Goal: Communication & Community: Answer question/provide support

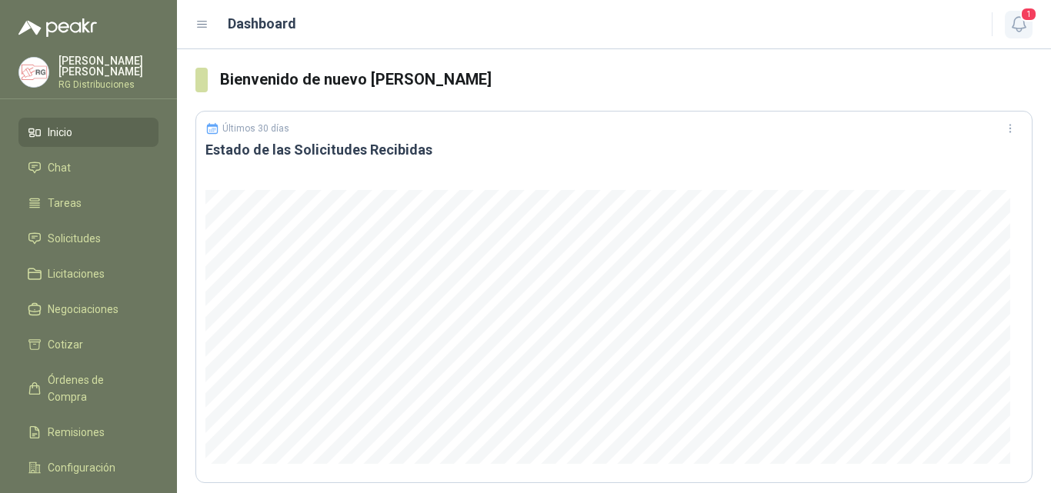
click at [1029, 29] on button "1" at bounding box center [1019, 25] width 28 height 28
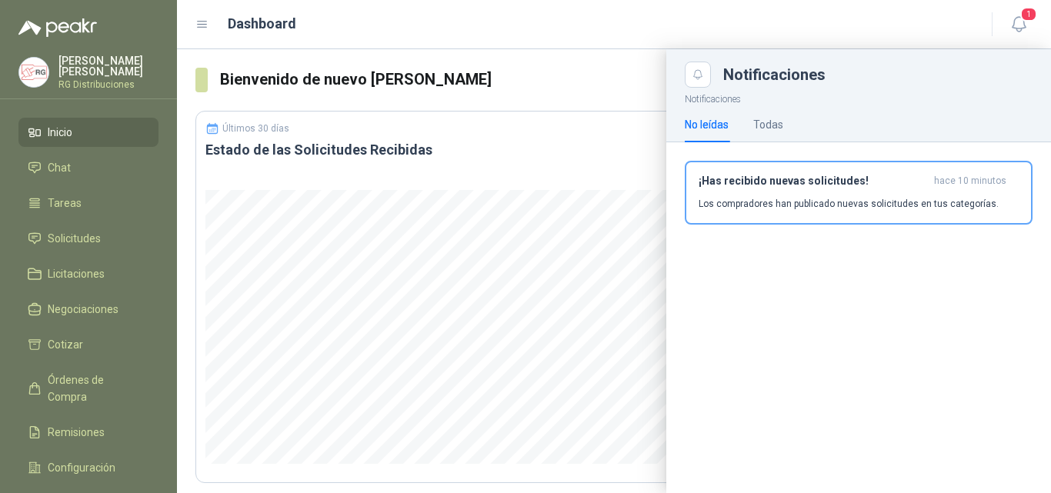
click at [835, 206] on p "Los compradores han publicado nuevas solicitudes en tus categorías." at bounding box center [849, 204] width 300 height 14
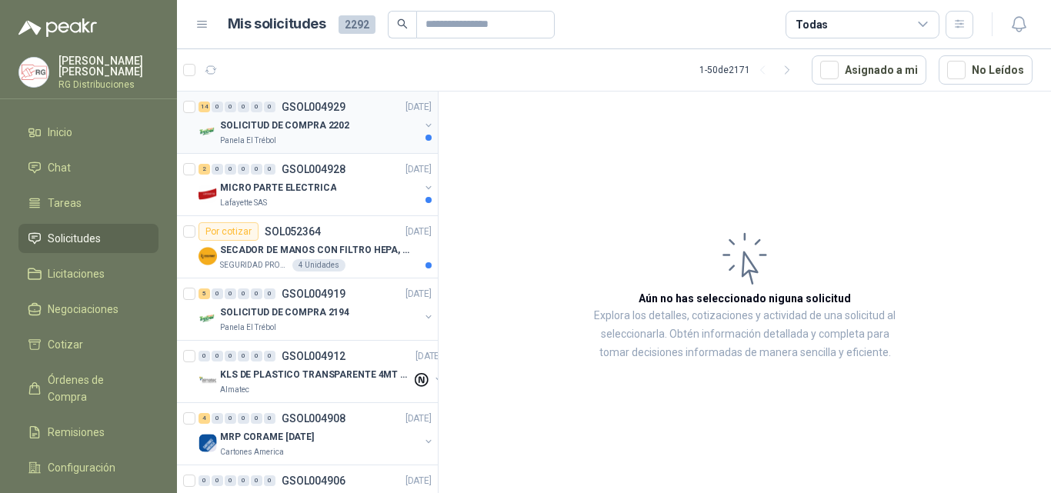
click at [352, 110] on div "14 0 0 0 0 0 GSOL004929 [DATE]" at bounding box center [317, 107] width 236 height 18
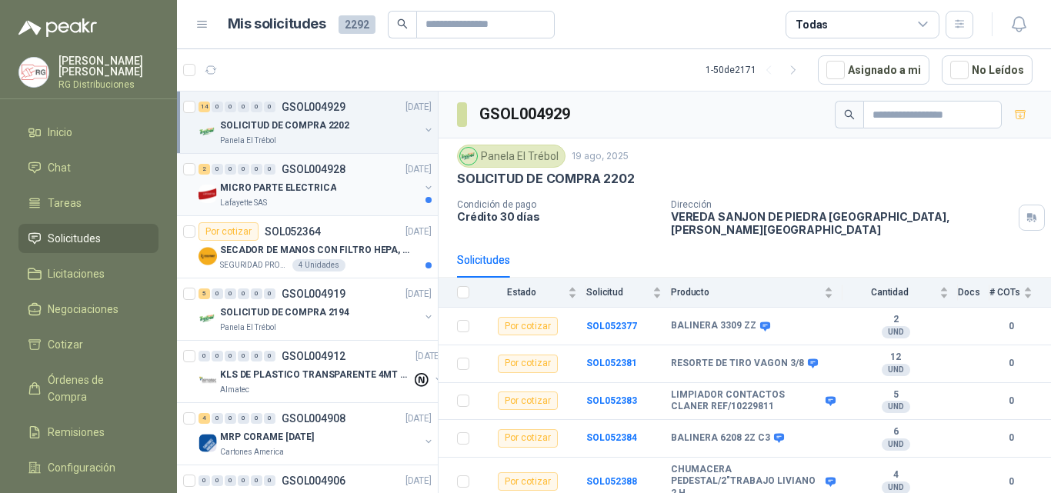
click at [292, 192] on p "MICRO PARTE ELECTRICA" at bounding box center [278, 188] width 116 height 15
click at [318, 133] on div "SOLICITUD DE COMPRA 2202" at bounding box center [319, 125] width 199 height 18
click at [516, 64] on article "1 - 50 de 2171 Asignado a mi No Leídos" at bounding box center [614, 70] width 874 height 42
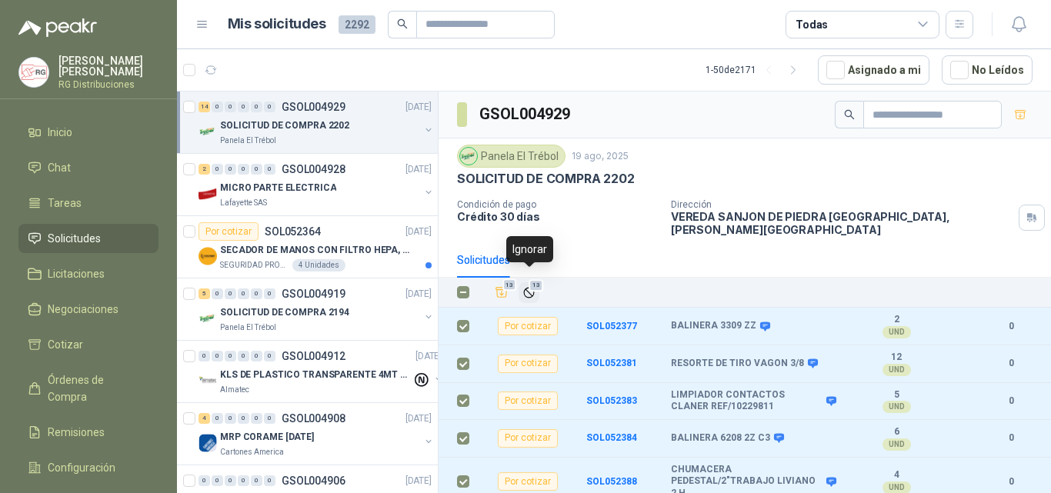
click at [529, 288] on icon "Ignorar" at bounding box center [528, 292] width 9 height 9
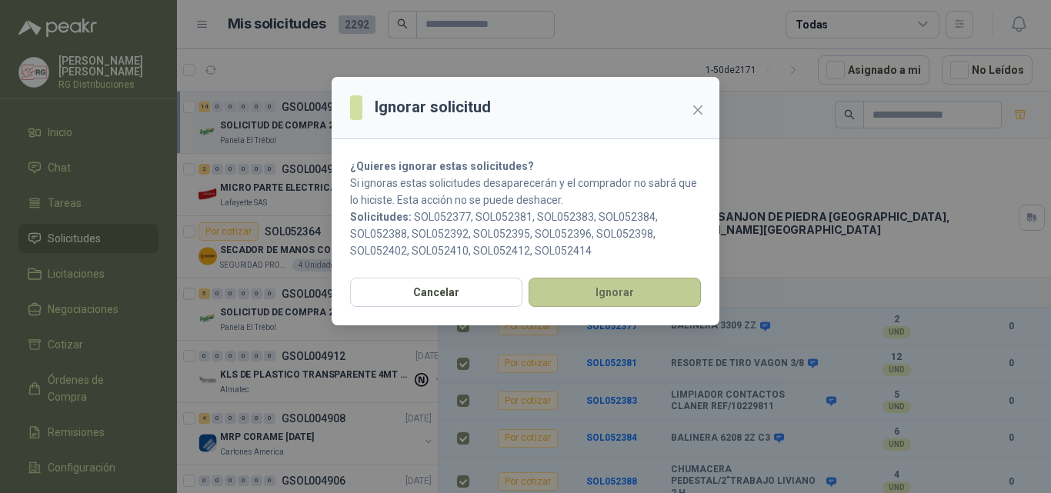
click at [579, 292] on button "Ignorar" at bounding box center [615, 292] width 172 height 29
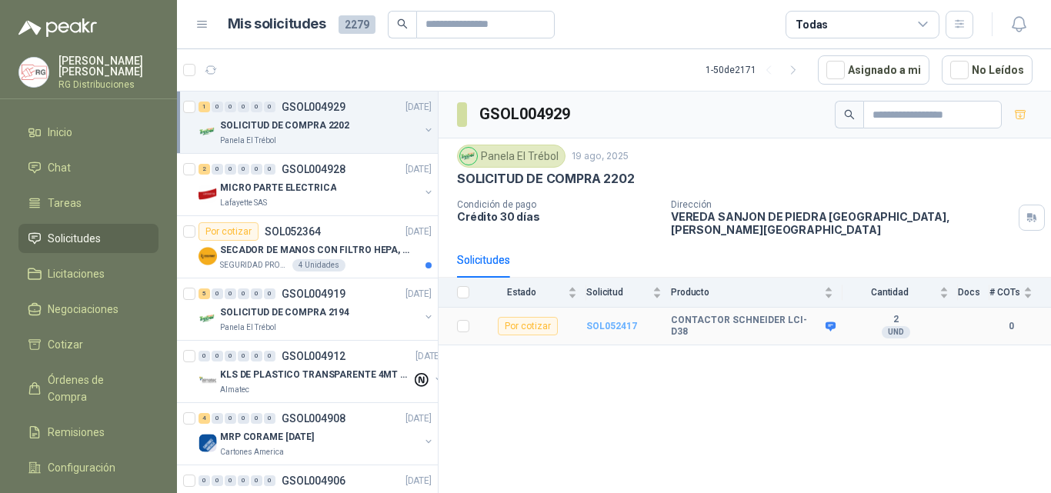
click at [616, 321] on b "SOL052417" at bounding box center [611, 326] width 51 height 11
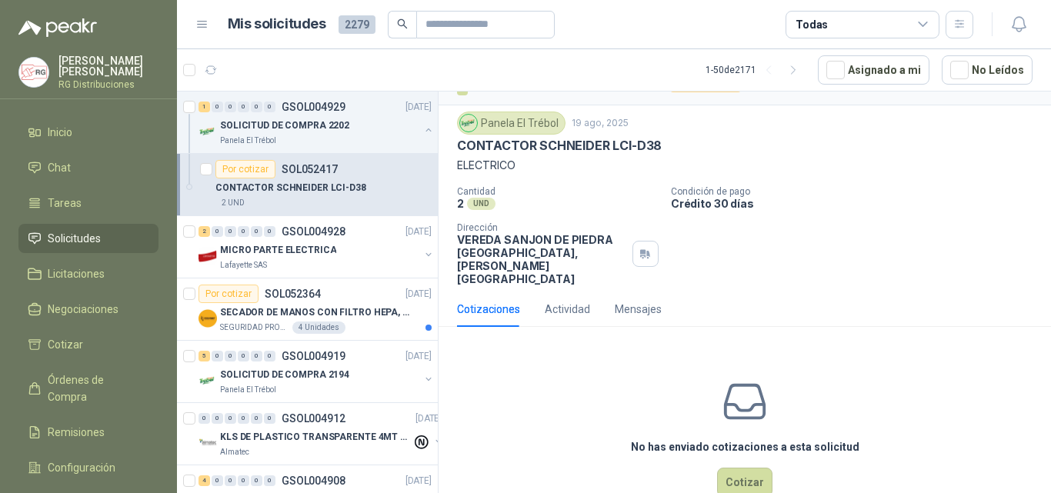
scroll to position [42, 0]
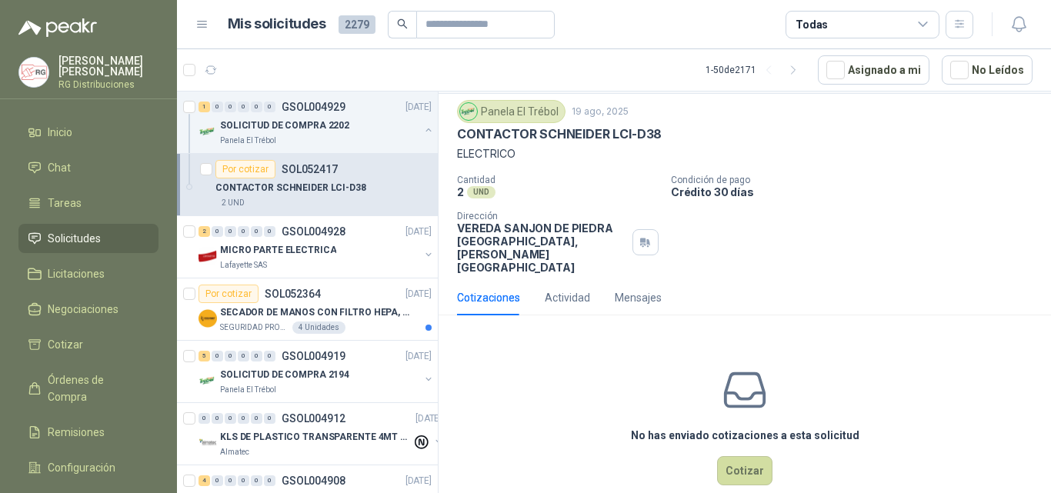
click at [917, 232] on div "Cantidad 2 UND  Condición de pago Crédito 30 [PERSON_NAME] Dirección VEREDA SA…" at bounding box center [745, 224] width 576 height 99
drag, startPoint x: 479, startPoint y: 327, endPoint x: 491, endPoint y: 326, distance: 12.3
click at [481, 328] on div "No has enviado cotizaciones a esta solicitud Cotizar" at bounding box center [745, 426] width 613 height 196
drag, startPoint x: 608, startPoint y: 135, endPoint x: 666, endPoint y: 139, distance: 57.8
click at [666, 139] on div "CONTACTOR SCHNEIDER LCI-D38" at bounding box center [745, 134] width 576 height 16
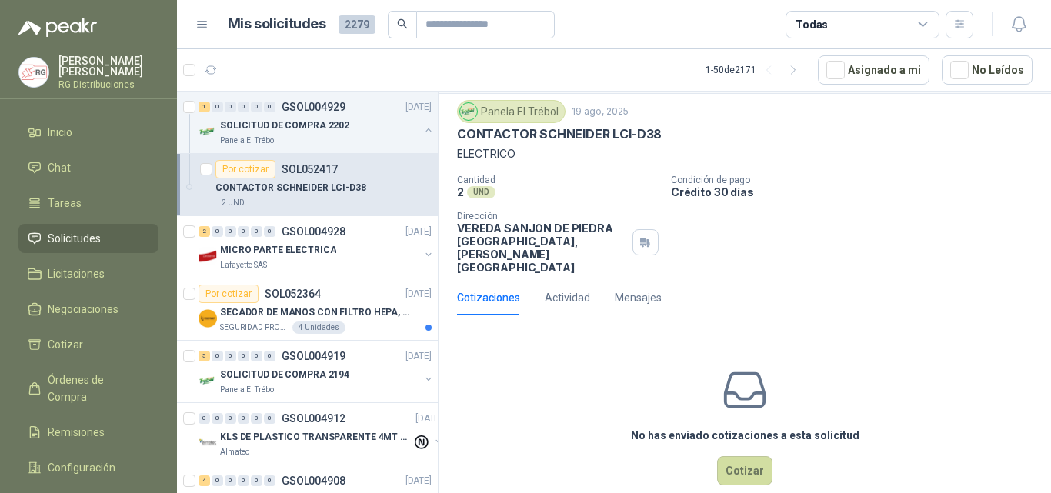
click at [618, 154] on p "ELECTRICO" at bounding box center [745, 153] width 576 height 17
drag, startPoint x: 611, startPoint y: 134, endPoint x: 636, endPoint y: 134, distance: 25.4
click at [636, 134] on p "CONTACTOR SCHNEIDER LCI-D38" at bounding box center [559, 134] width 205 height 16
drag, startPoint x: 637, startPoint y: 136, endPoint x: 622, endPoint y: 140, distance: 15.9
click at [638, 136] on p "CONTACTOR SCHNEIDER LCI-D38" at bounding box center [559, 134] width 205 height 16
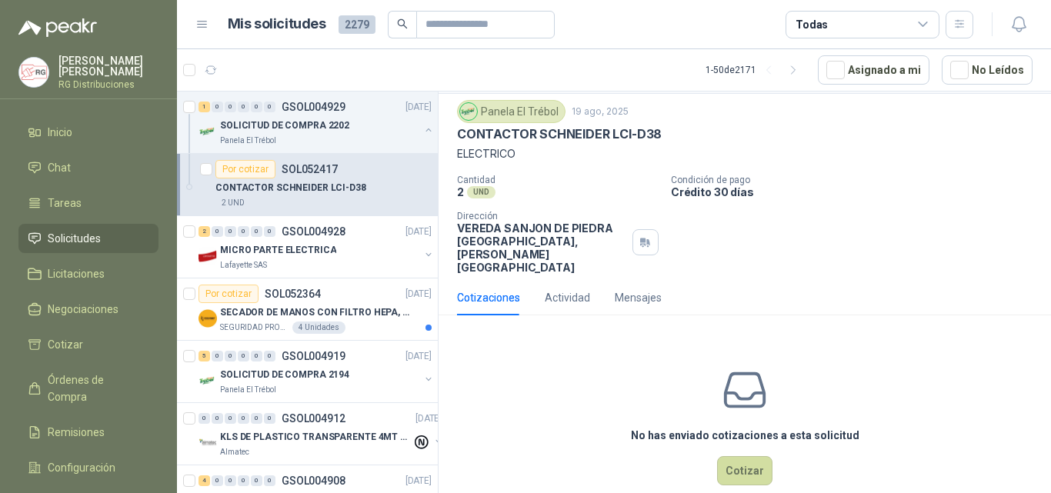
click at [606, 139] on p "CONTACTOR SCHNEIDER LCI-D38" at bounding box center [559, 134] width 205 height 16
drag, startPoint x: 609, startPoint y: 137, endPoint x: 659, endPoint y: 136, distance: 50.0
click at [659, 136] on div "CONTACTOR SCHNEIDER LCI-D38" at bounding box center [745, 134] width 576 height 16
copy p "LCI-D38"
click at [689, 134] on div "CONTACTOR SCHNEIDER LCI-D38" at bounding box center [745, 134] width 576 height 16
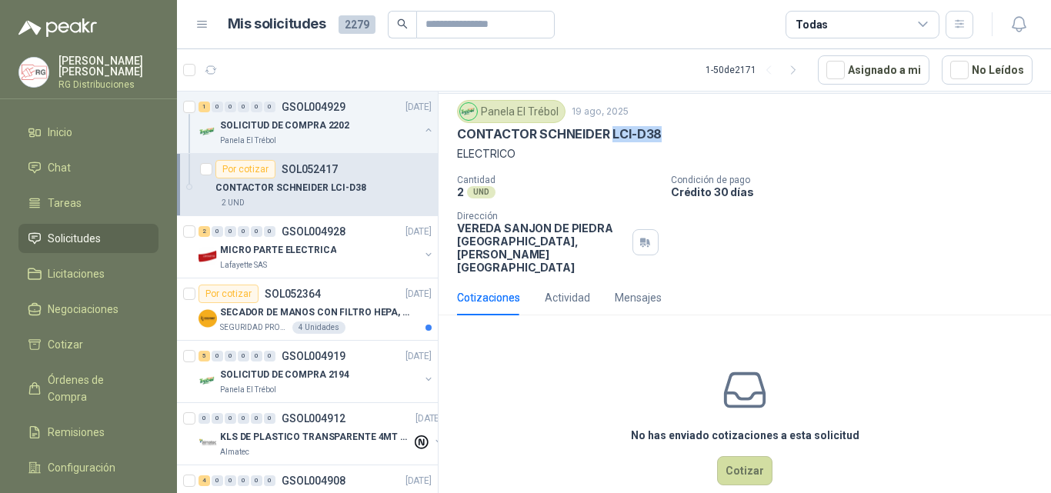
drag, startPoint x: 609, startPoint y: 133, endPoint x: 670, endPoint y: 136, distance: 60.9
click at [664, 140] on div "CONTACTOR SCHNEIDER LCI-D38" at bounding box center [745, 134] width 576 height 16
copy p "LCI-D38"
click at [619, 149] on p "ELECTRICO" at bounding box center [745, 153] width 576 height 17
drag, startPoint x: 611, startPoint y: 135, endPoint x: 655, endPoint y: 139, distance: 44.0
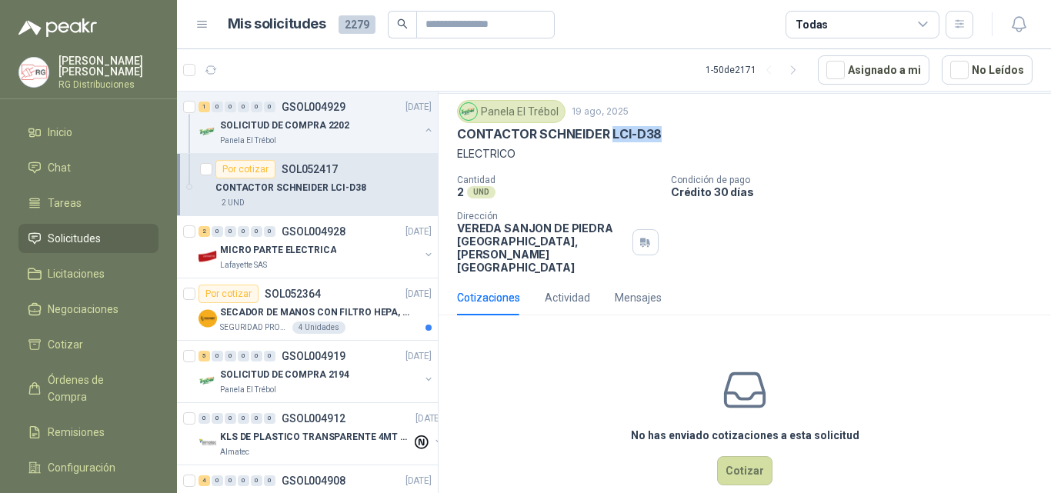
click at [655, 139] on p "CONTACTOR SCHNEIDER LCI-D38" at bounding box center [559, 134] width 205 height 16
click at [607, 149] on p "ELECTRICO" at bounding box center [745, 153] width 576 height 17
drag, startPoint x: 613, startPoint y: 135, endPoint x: 666, endPoint y: 135, distance: 53.1
click at [657, 140] on p "CONTACTOR SCHNEIDER LCI-D38" at bounding box center [559, 134] width 205 height 16
copy p "LCI-D38"
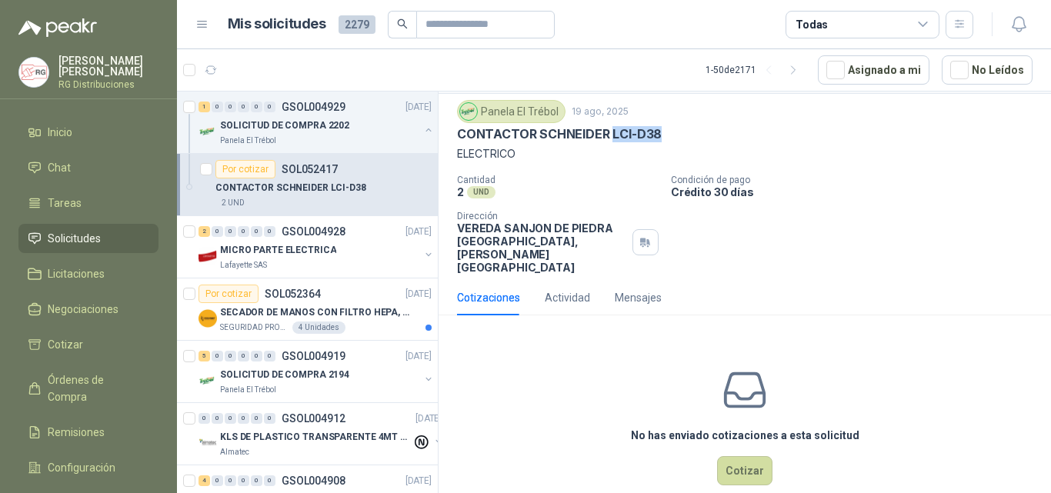
copy p "LCI-D38"
click at [683, 123] on div "Panela El Trébol 19 ago, 2025 CONTACTOR [PERSON_NAME] LCI-D38 ELECTRICO" at bounding box center [745, 131] width 576 height 62
drag, startPoint x: 610, startPoint y: 134, endPoint x: 662, endPoint y: 137, distance: 51.6
click at [659, 137] on div "CONTACTOR SCHNEIDER LCI-D38" at bounding box center [745, 134] width 576 height 16
copy p "LCI-D38"
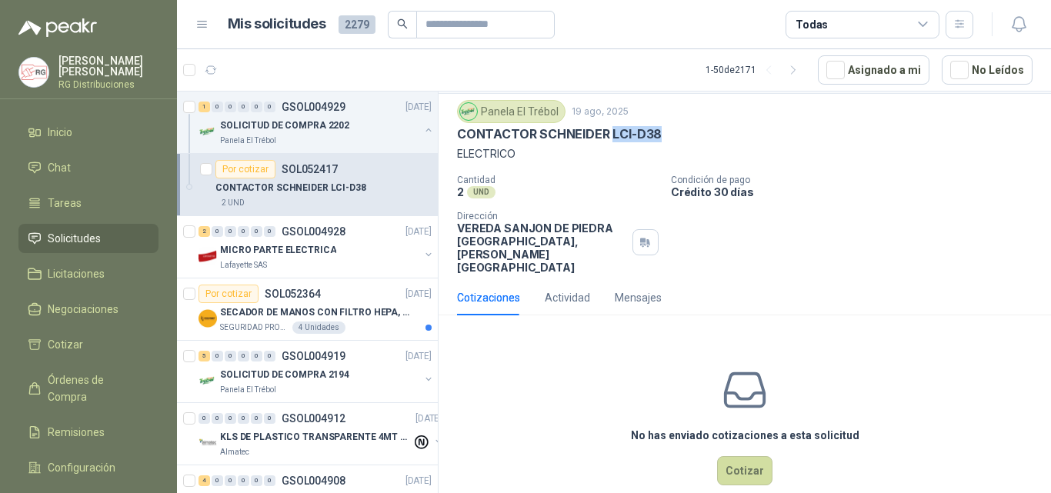
click at [752, 135] on div "CONTACTOR SCHNEIDER LCI-D38" at bounding box center [745, 134] width 576 height 16
click at [870, 345] on div "No has enviado cotizaciones a esta solicitud Cotizar" at bounding box center [745, 426] width 613 height 196
click at [638, 289] on div "Mensajes" at bounding box center [638, 297] width 47 height 17
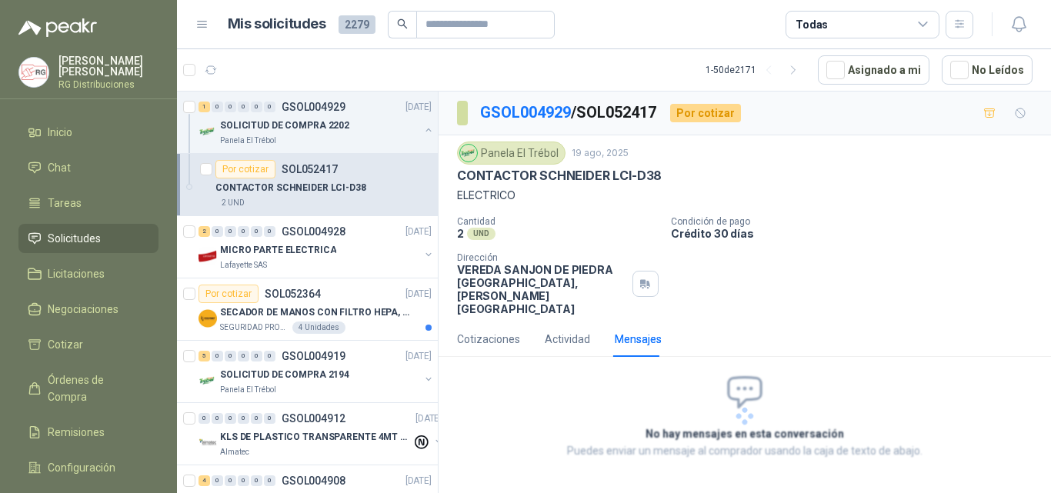
scroll to position [0, 0]
click at [635, 331] on div "Mensajes" at bounding box center [638, 339] width 47 height 17
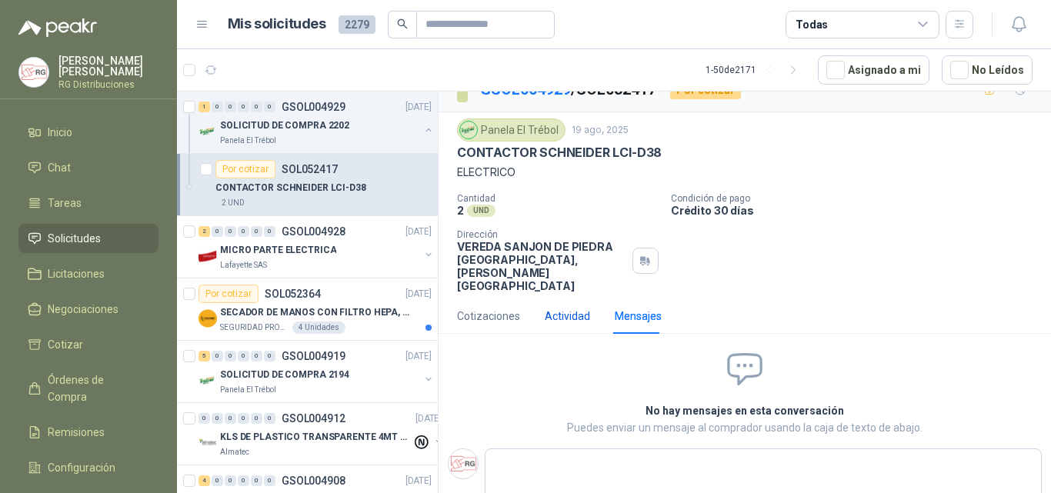
click at [576, 308] on div "Actividad" at bounding box center [567, 316] width 45 height 17
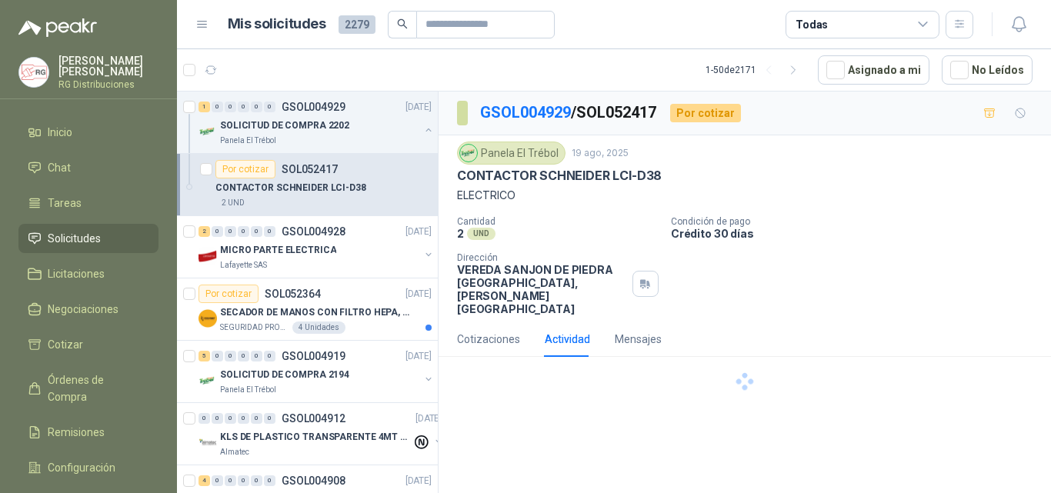
scroll to position [0, 0]
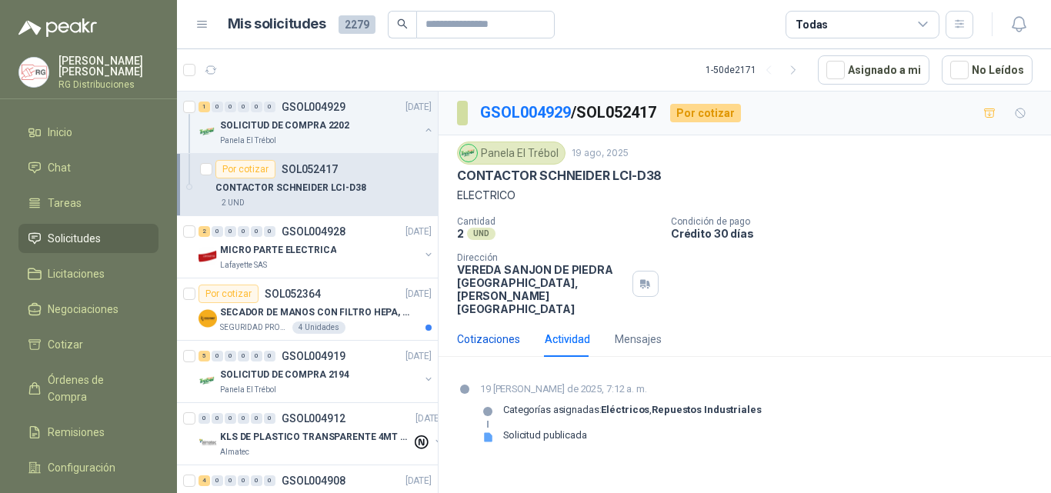
click at [500, 331] on div "Cotizaciones" at bounding box center [488, 339] width 63 height 17
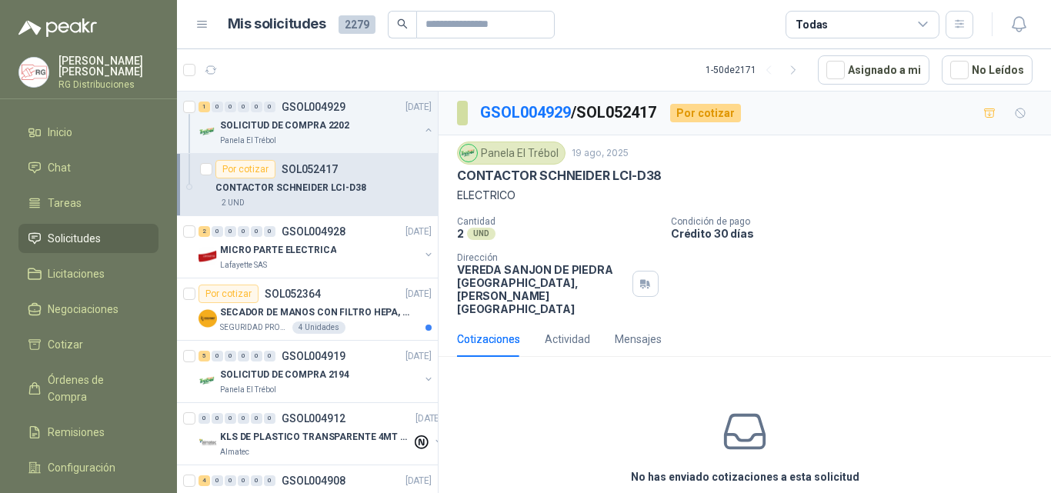
scroll to position [42, 0]
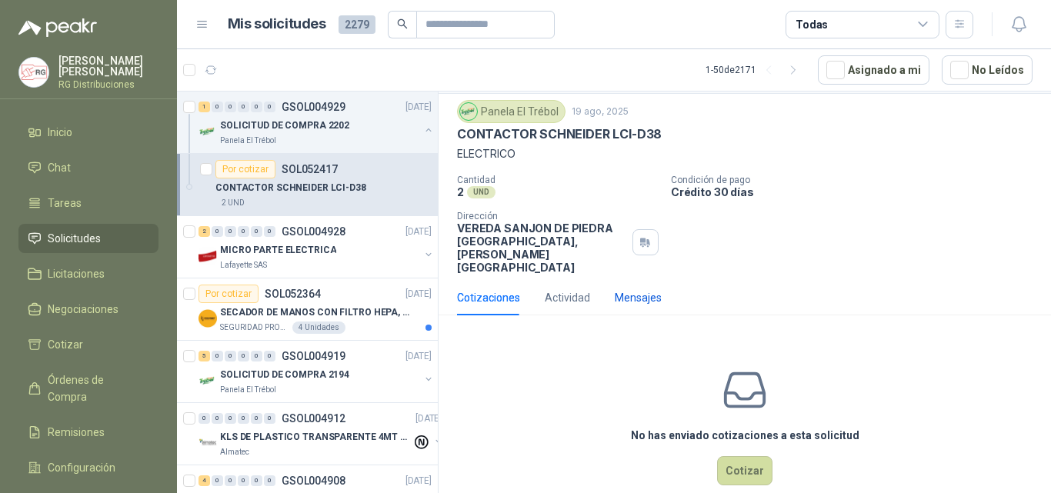
click at [639, 289] on div "Mensajes" at bounding box center [638, 297] width 47 height 17
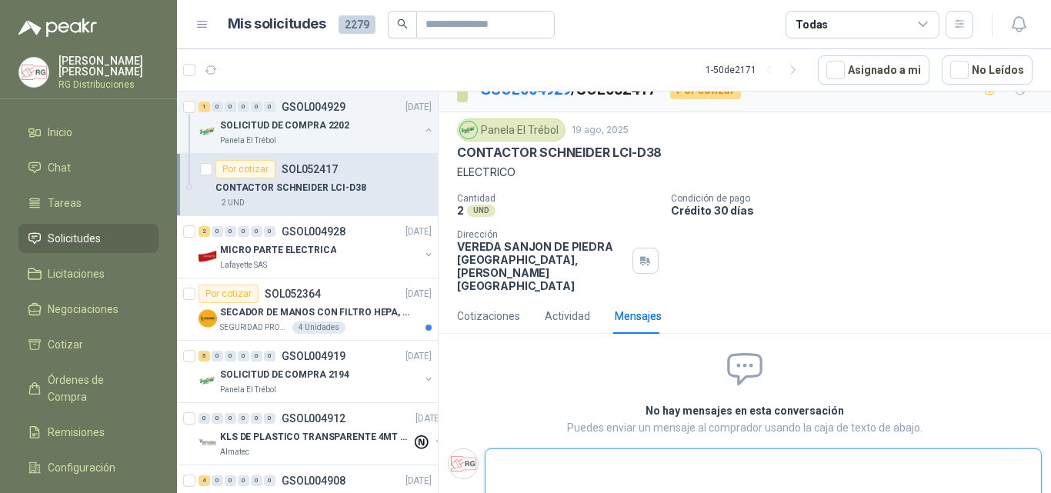
click at [641, 452] on textarea at bounding box center [764, 469] width 556 height 35
type textarea "*"
type textarea "**"
type textarea "***"
type textarea "****"
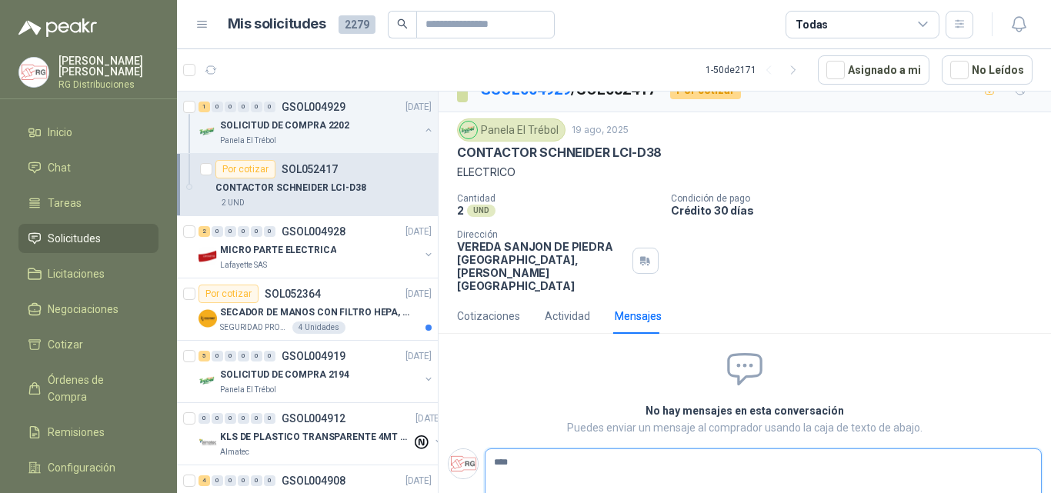
type textarea "*****"
type textarea "******"
type textarea "********"
type textarea "**********"
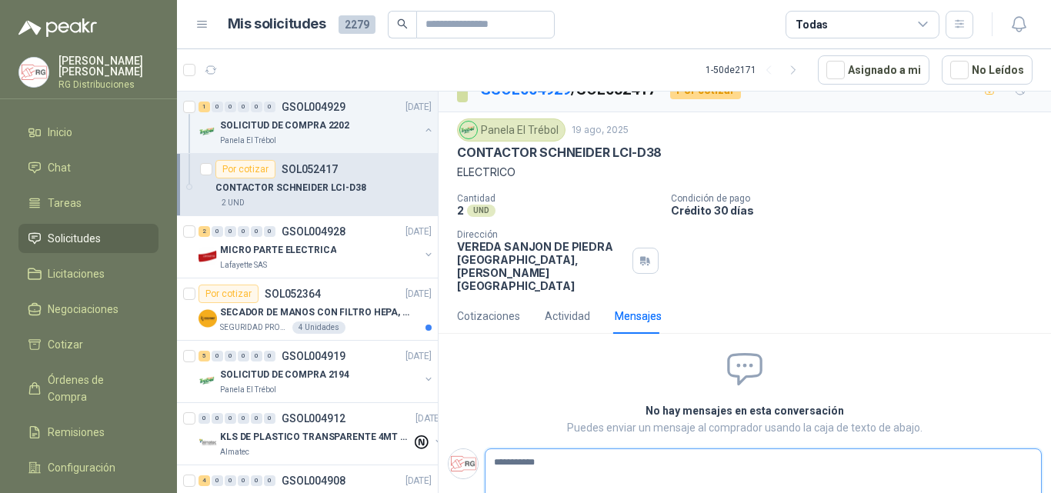
type textarea "**********"
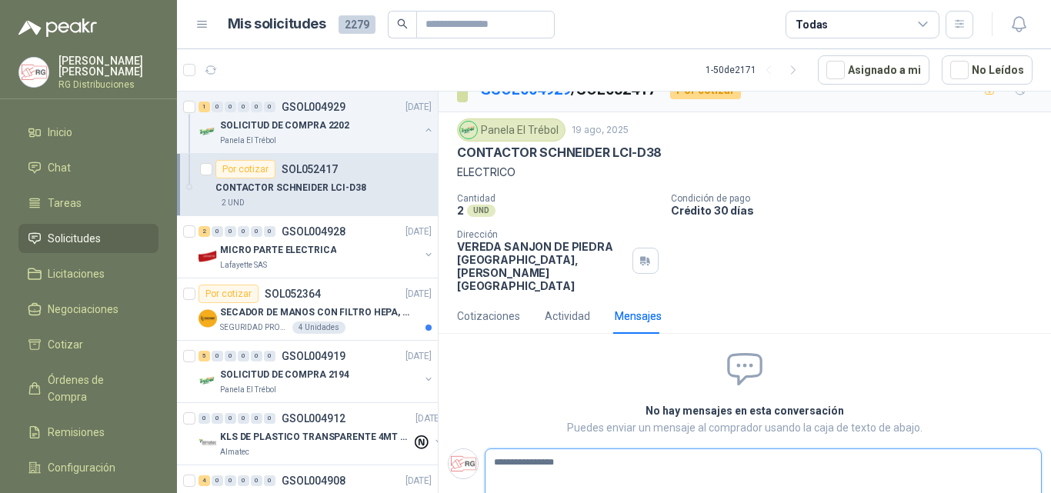
type textarea "**********"
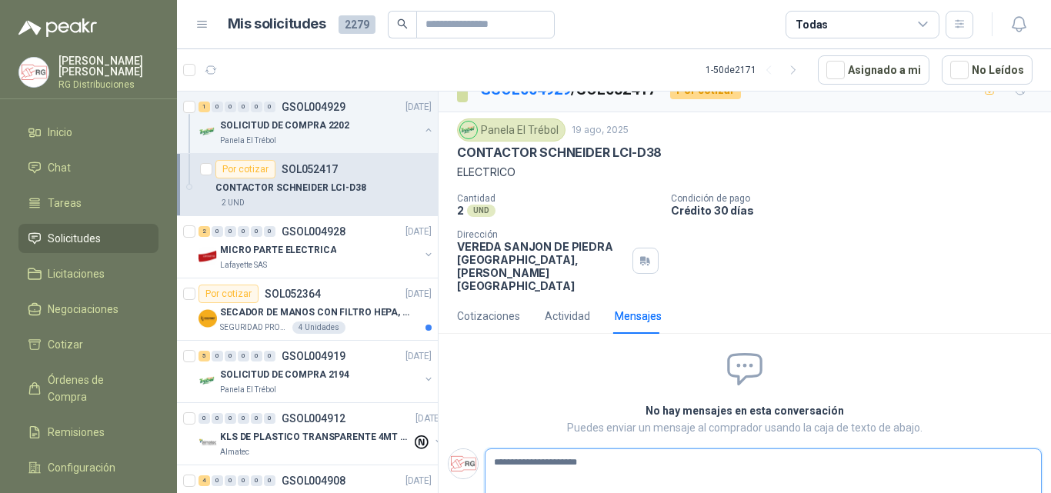
type textarea "**********"
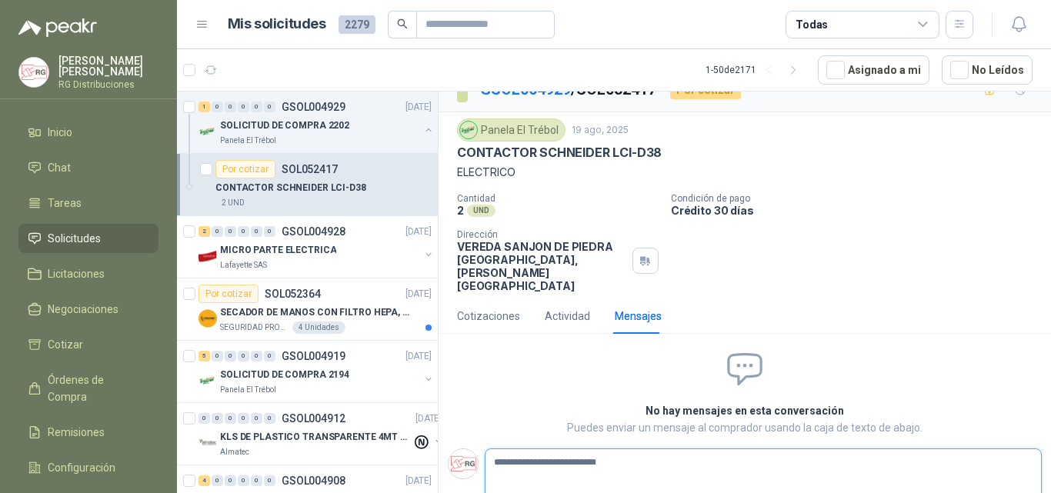
type textarea "**********"
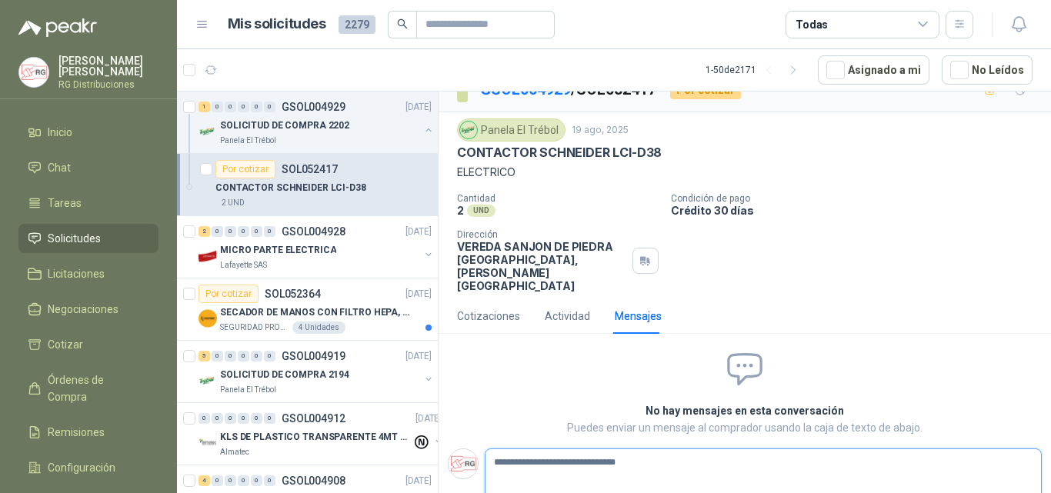
type textarea "**********"
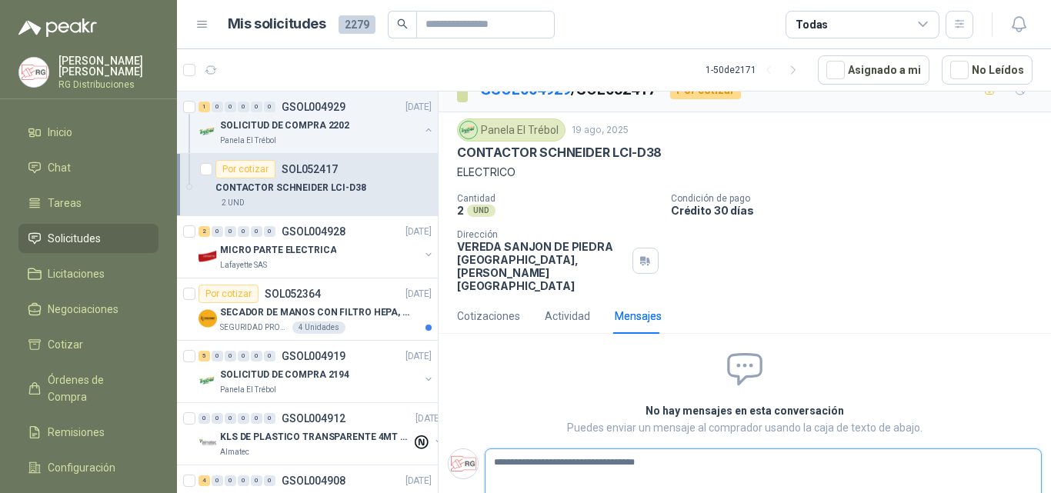
type textarea "**********"
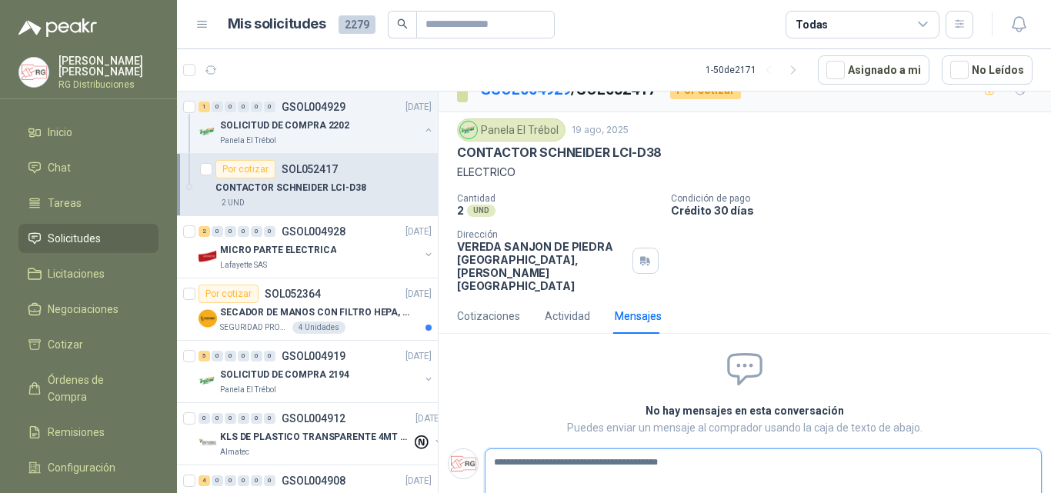
type textarea "**********"
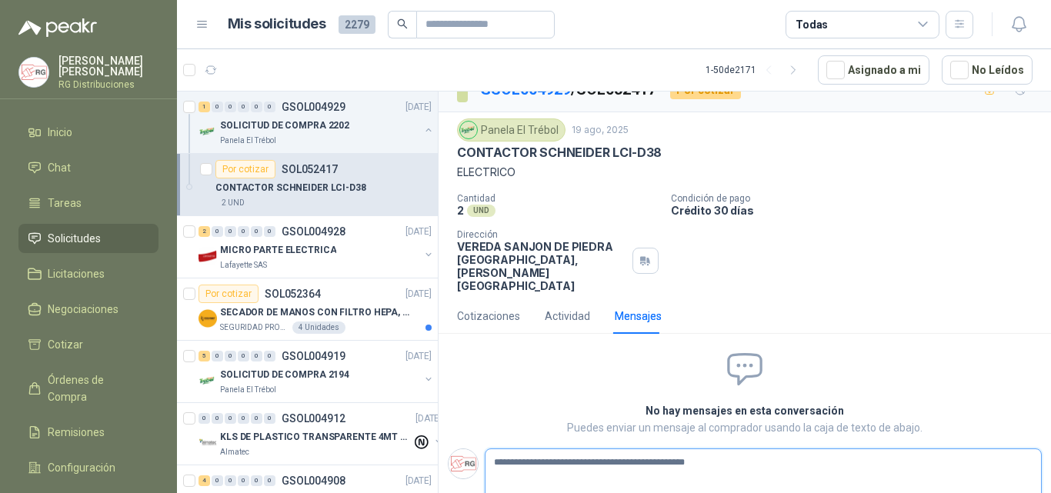
type textarea "**********"
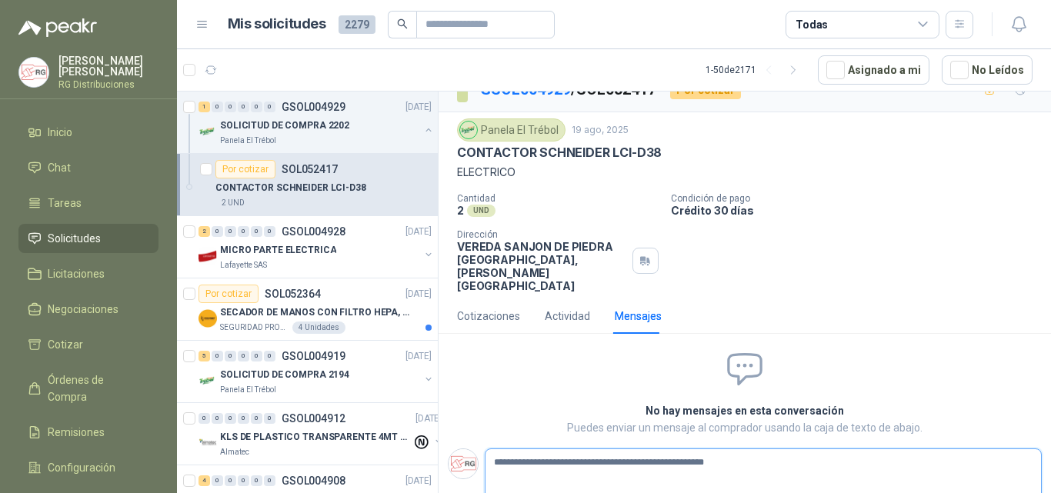
type textarea "**********"
click at [1016, 488] on button "Enviar" at bounding box center [1028, 501] width 25 height 27
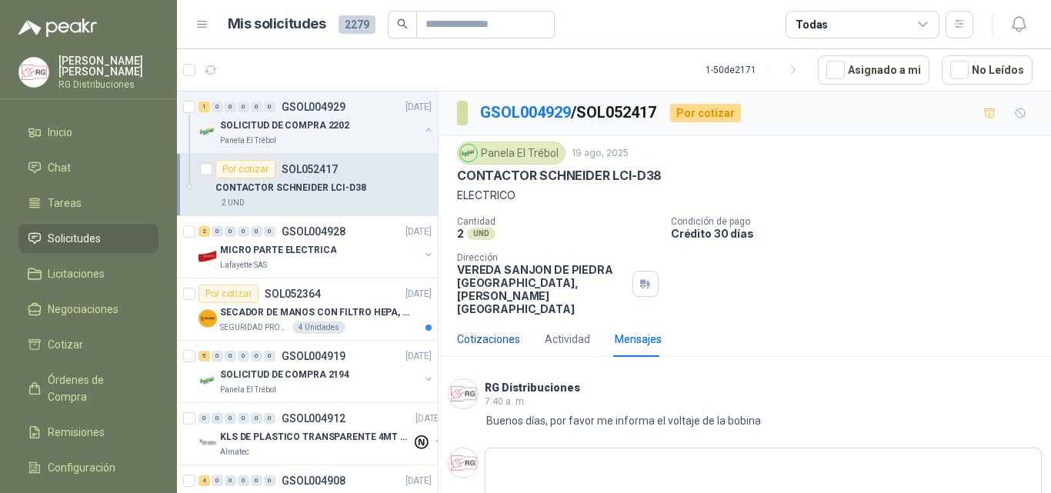
click at [492, 331] on div "Cotizaciones" at bounding box center [488, 339] width 63 height 17
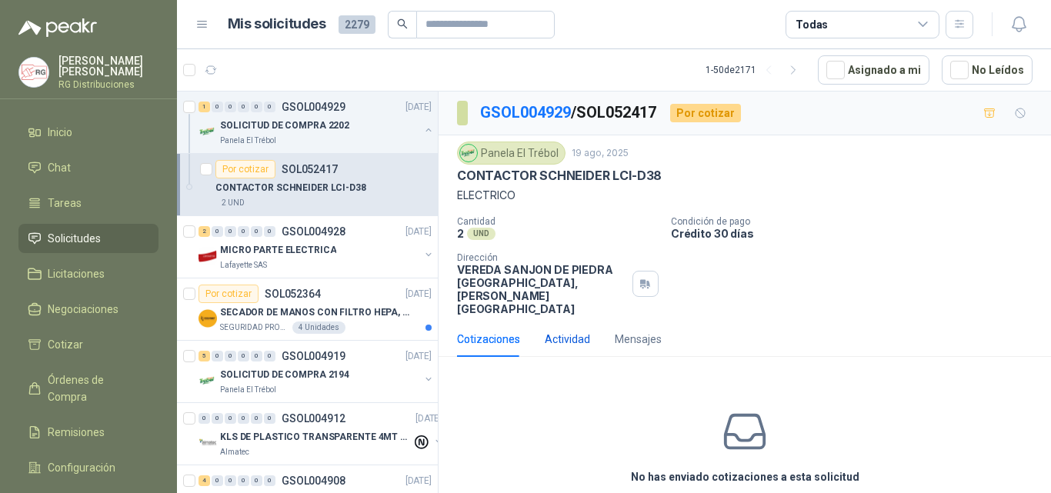
click at [569, 331] on div "Actividad" at bounding box center [567, 339] width 45 height 17
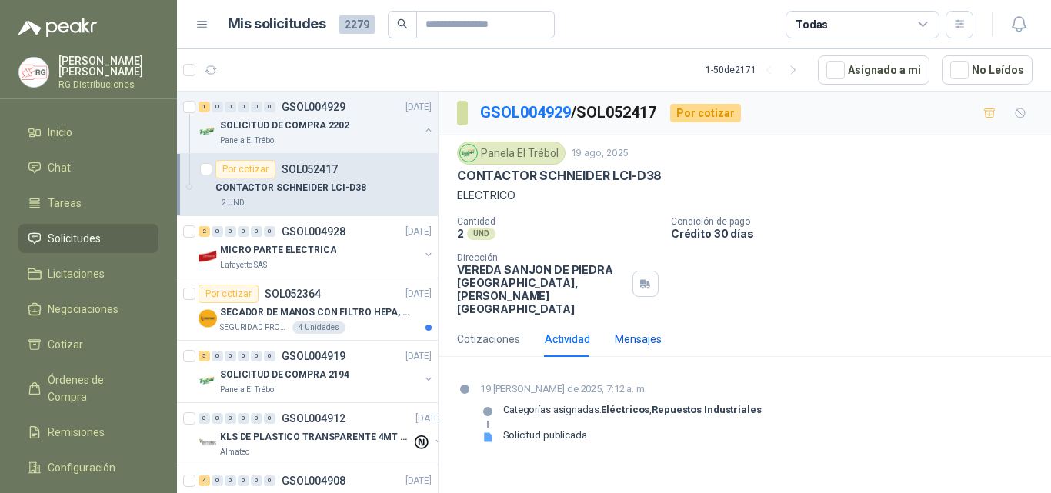
click at [640, 331] on div "Mensajes" at bounding box center [638, 339] width 47 height 17
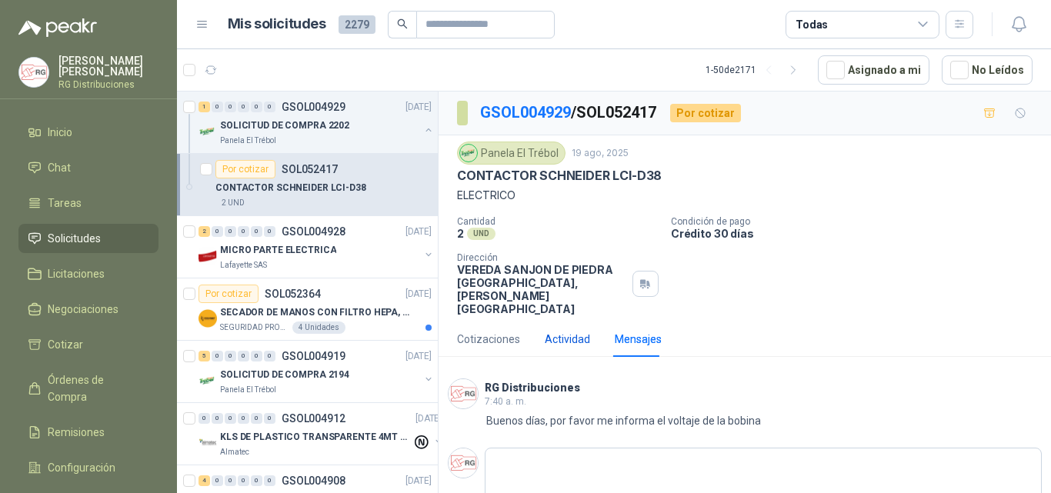
click at [561, 331] on div "Actividad" at bounding box center [567, 339] width 45 height 17
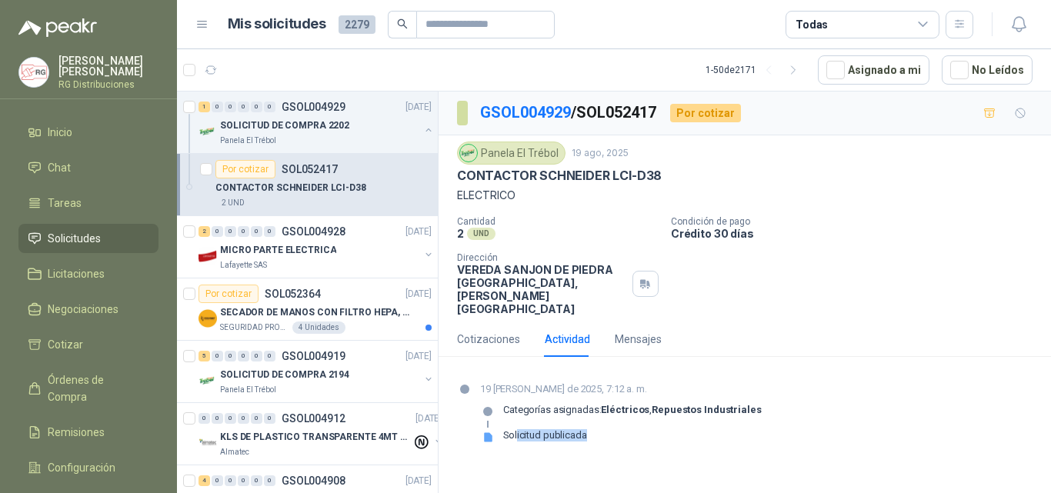
drag, startPoint x: 517, startPoint y: 407, endPoint x: 590, endPoint y: 402, distance: 73.2
click at [590, 404] on div "Categorías asignadas: Eléctricos , Repuestos Industriales Solicitud publicada" at bounding box center [621, 429] width 282 height 50
click at [617, 429] on div "Solicitud publicada" at bounding box center [621, 441] width 282 height 25
click at [632, 331] on div "Mensajes" at bounding box center [638, 339] width 47 height 17
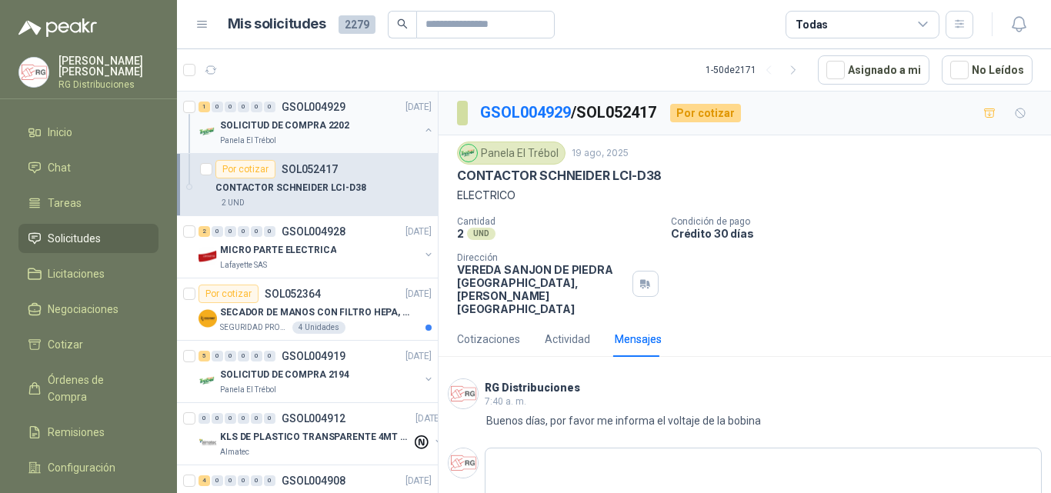
click at [422, 132] on button "button" at bounding box center [428, 130] width 12 height 12
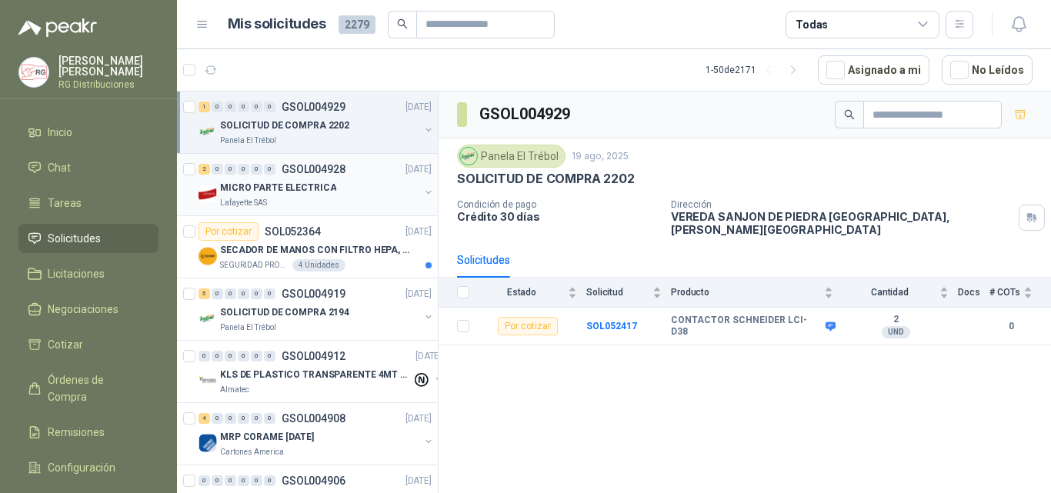
click at [345, 185] on div "MICRO PARTE ELECTRICA" at bounding box center [319, 188] width 199 height 18
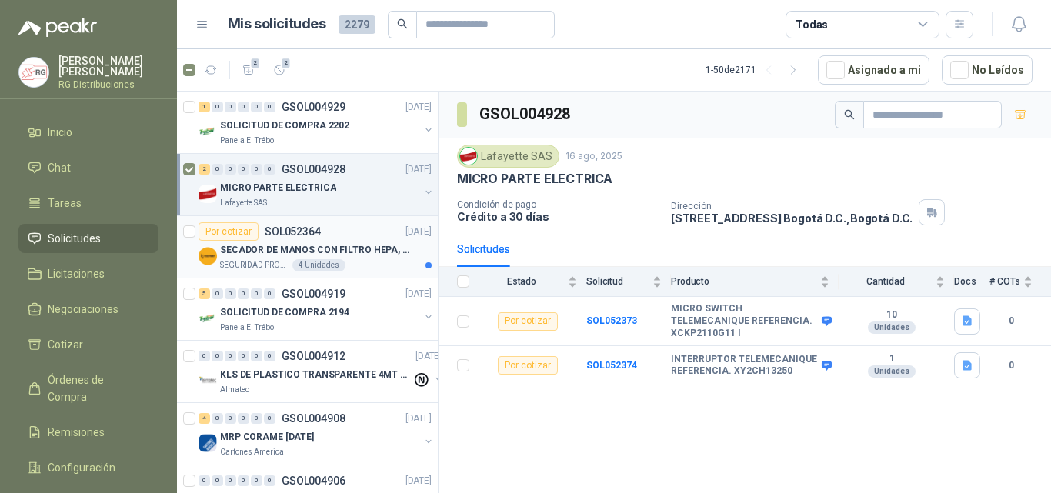
click at [362, 246] on p "SECADOR DE MANOS CON FILTRO HEPA, SECADO RAPIDO" at bounding box center [316, 250] width 192 height 15
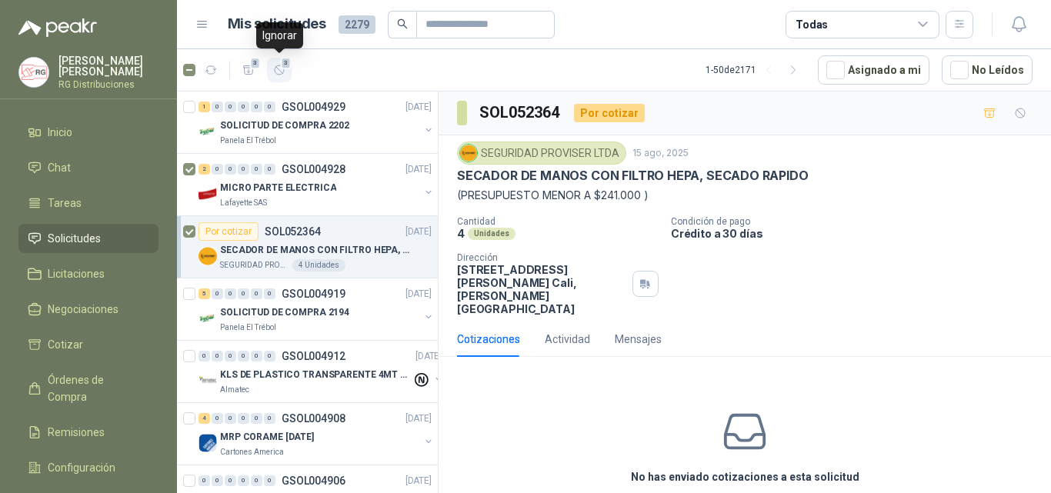
click at [275, 68] on icon "button" at bounding box center [279, 69] width 9 height 9
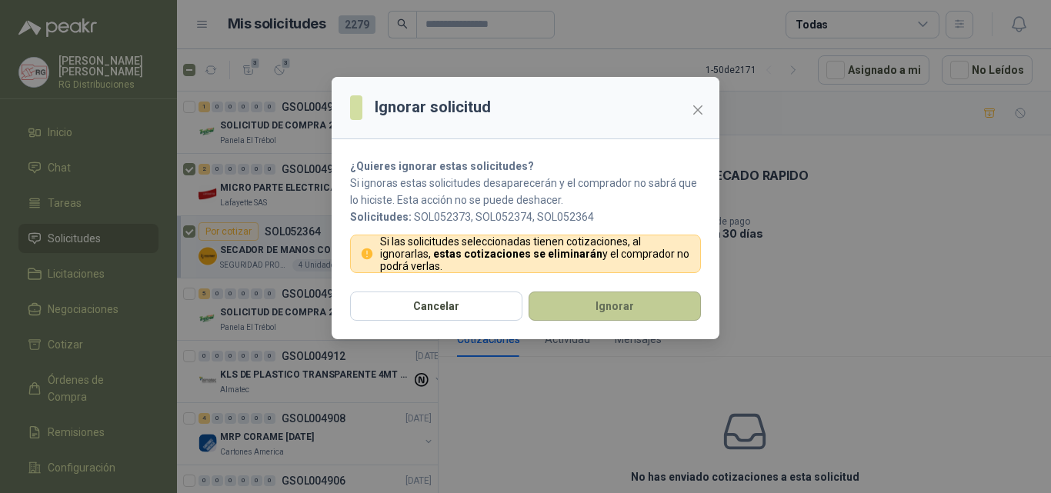
click at [574, 309] on button "Ignorar" at bounding box center [615, 306] width 172 height 29
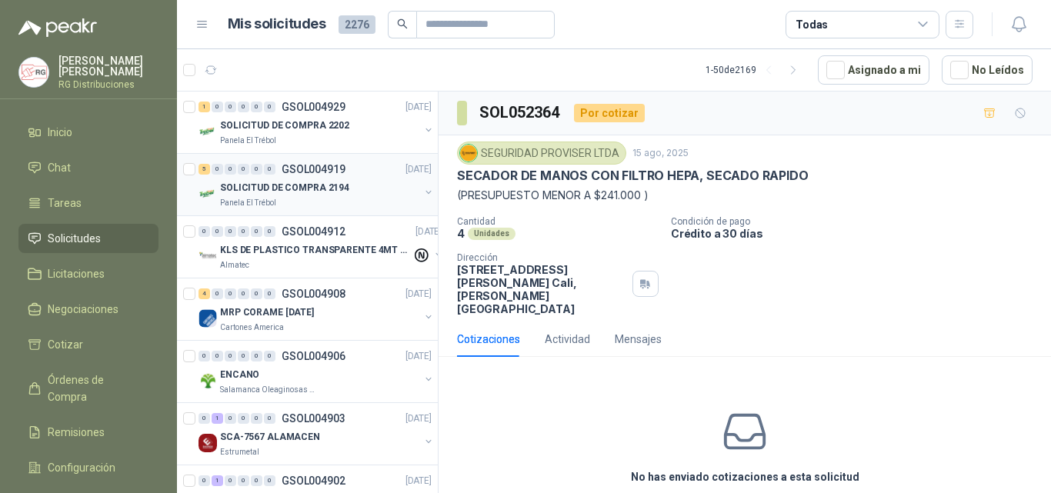
click at [324, 178] on div "5 0 0 0 0 0 GSOL004919 [DATE]" at bounding box center [317, 169] width 236 height 18
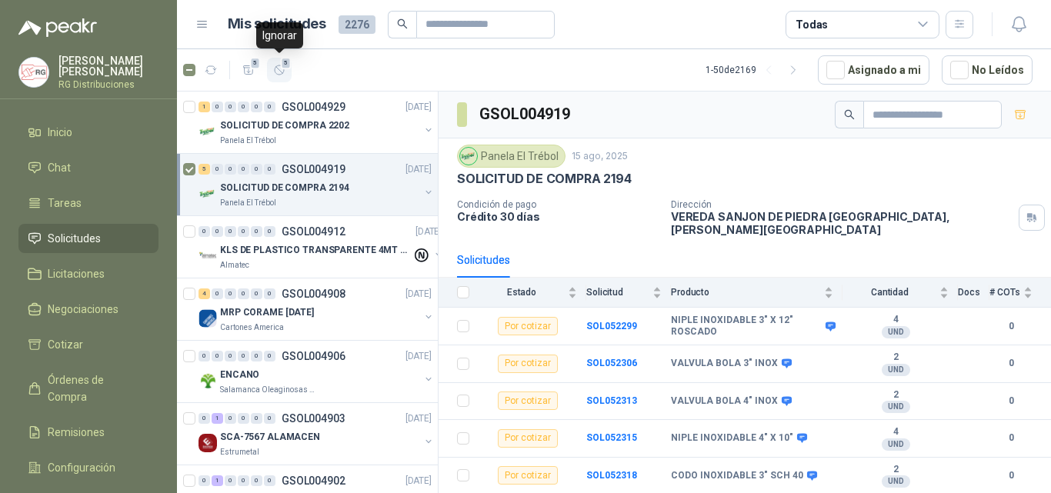
click at [285, 71] on icon "button" at bounding box center [279, 70] width 13 height 13
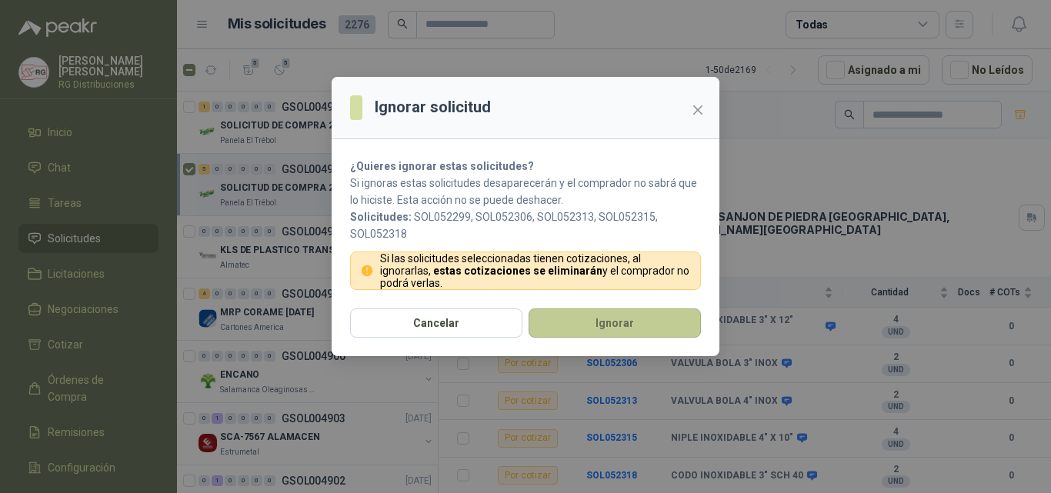
click at [597, 323] on button "Ignorar" at bounding box center [615, 323] width 172 height 29
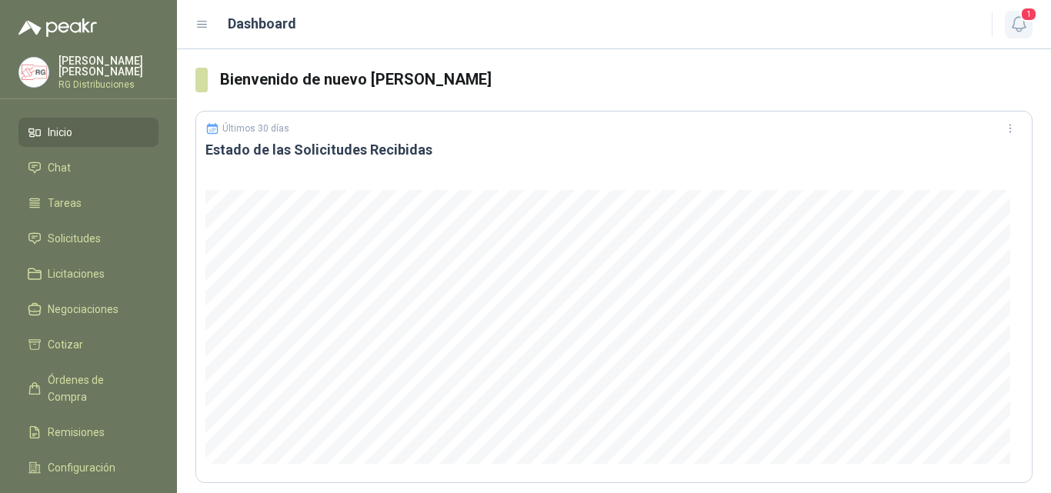
click at [1023, 32] on icon "button" at bounding box center [1019, 24] width 19 height 19
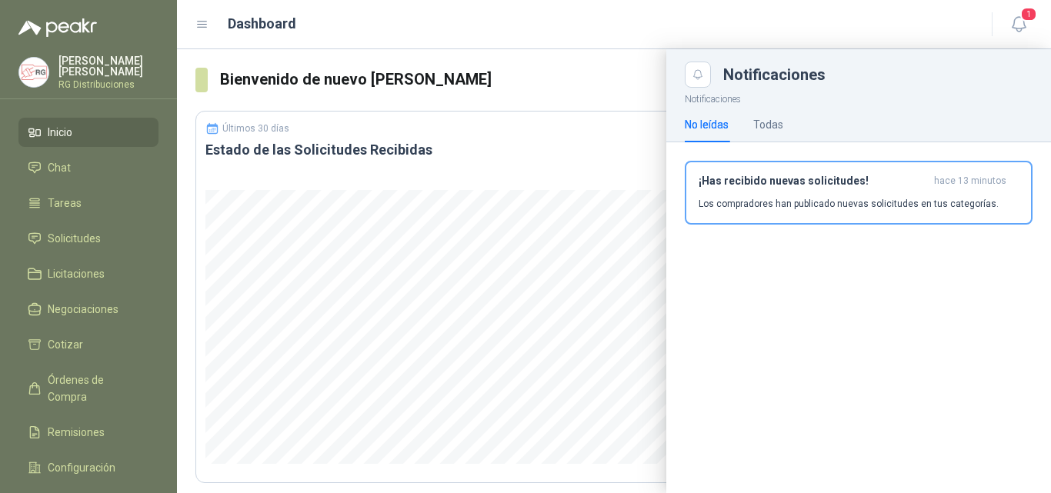
click at [820, 199] on p "Los compradores han publicado nuevas solicitudes en tus categorías." at bounding box center [849, 204] width 300 height 14
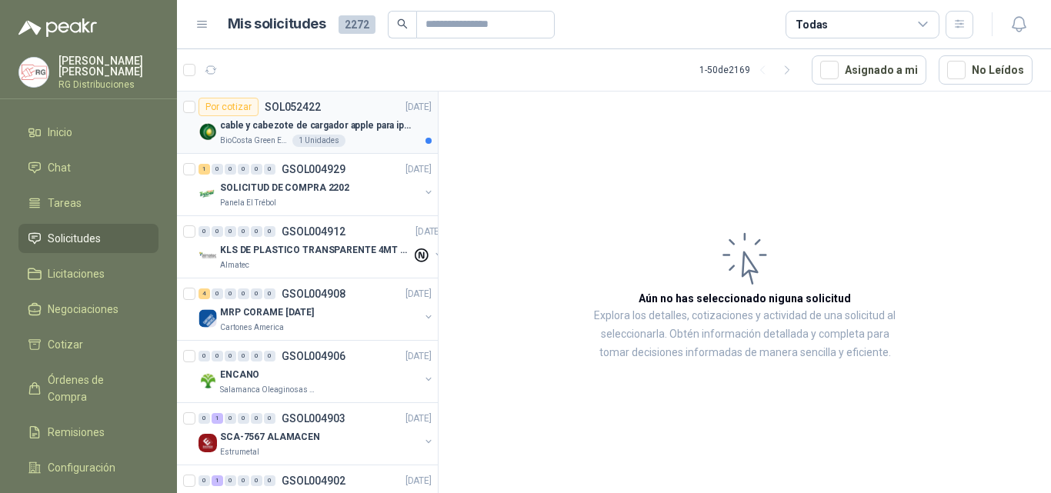
click at [397, 130] on p "cable y cabezote de cargador apple para iphone" at bounding box center [316, 126] width 192 height 15
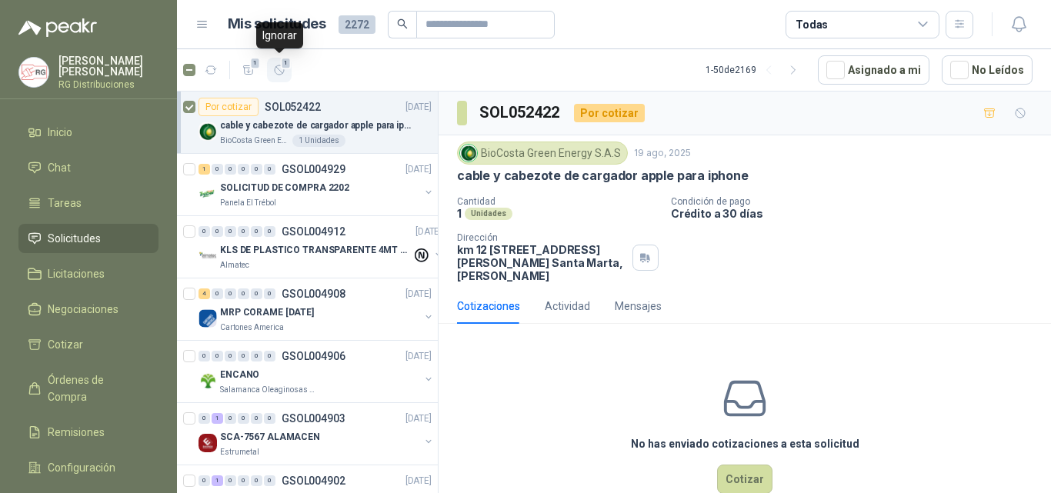
click at [287, 69] on span "1" at bounding box center [286, 63] width 11 height 12
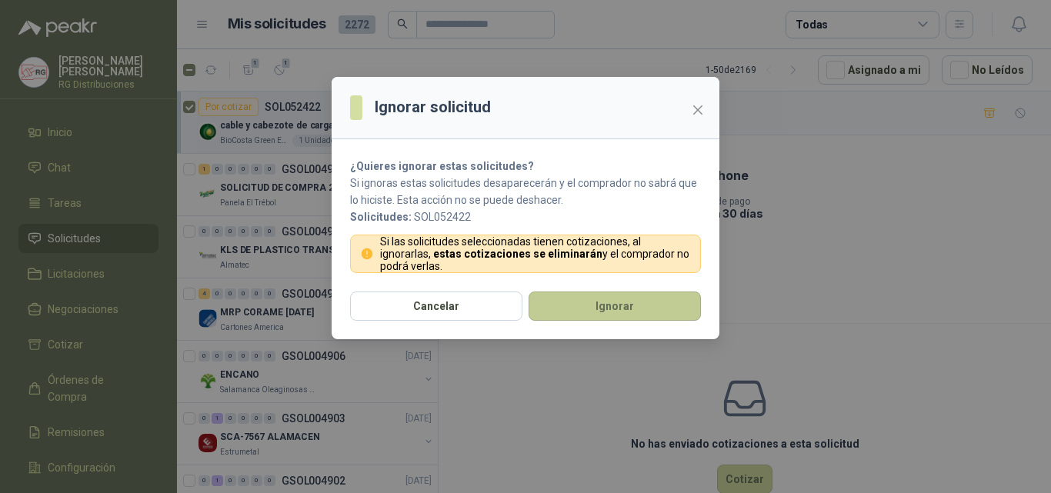
click at [623, 307] on button "Ignorar" at bounding box center [615, 306] width 172 height 29
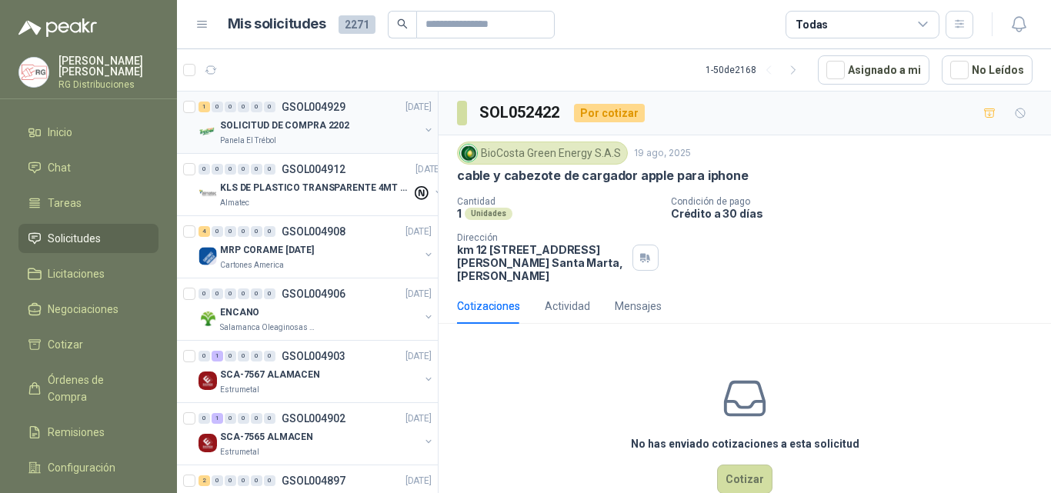
click at [312, 115] on div "1 0 0 0 0 0 GSOL004929 19/08/25" at bounding box center [317, 107] width 236 height 18
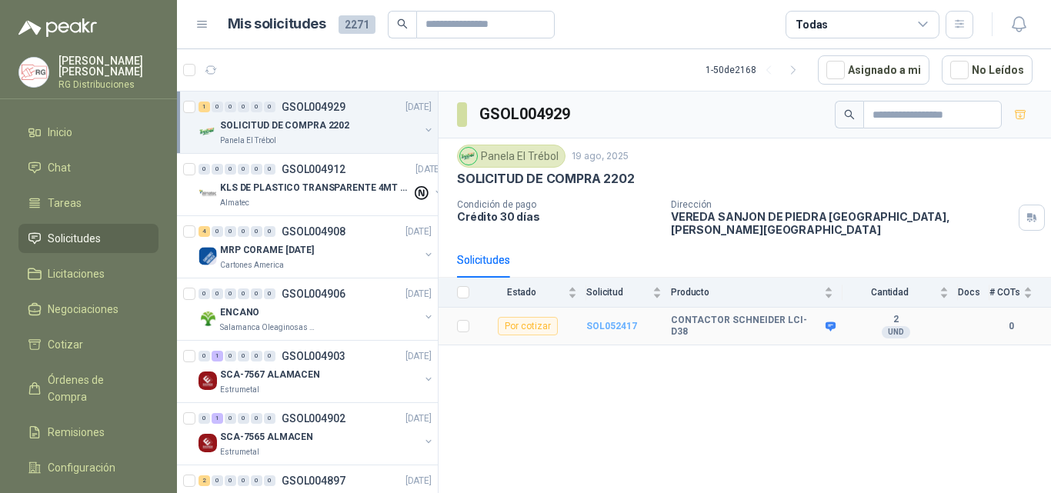
click at [621, 321] on b "SOL052417" at bounding box center [611, 326] width 51 height 11
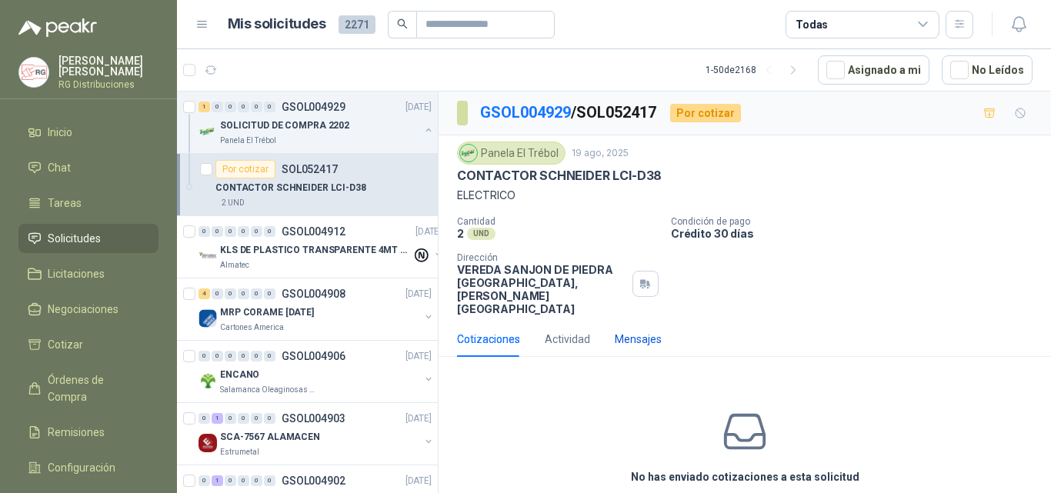
click at [639, 331] on div "Mensajes" at bounding box center [638, 339] width 47 height 17
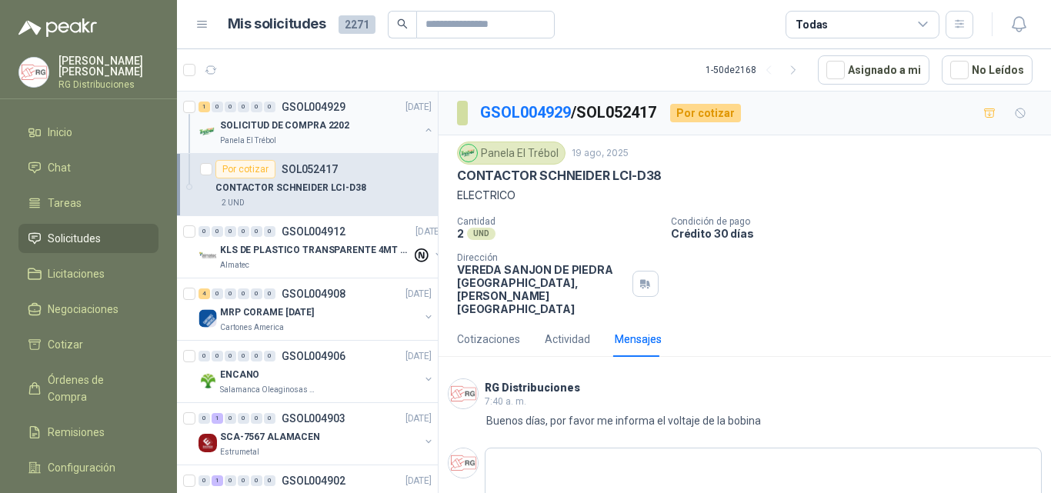
click at [422, 130] on button "button" at bounding box center [428, 130] width 12 height 12
